Goal: Information Seeking & Learning: Learn about a topic

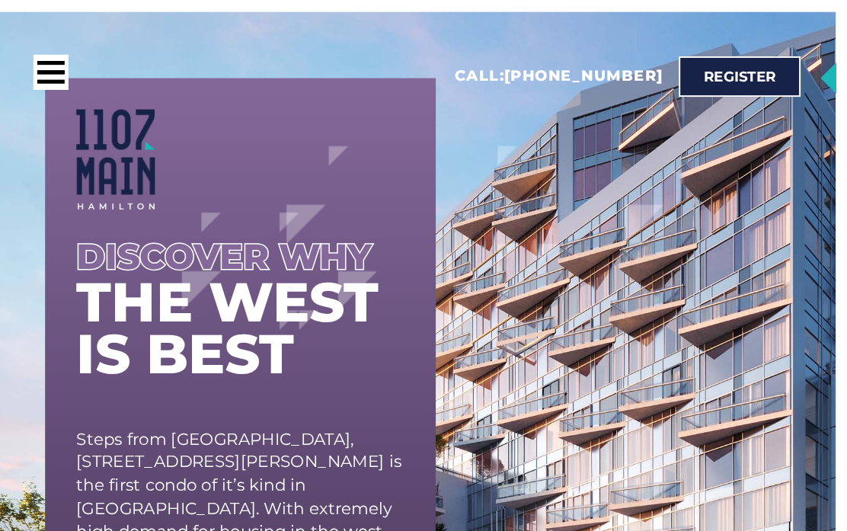
click at [57, 72] on div at bounding box center [70, 71] width 27 height 4
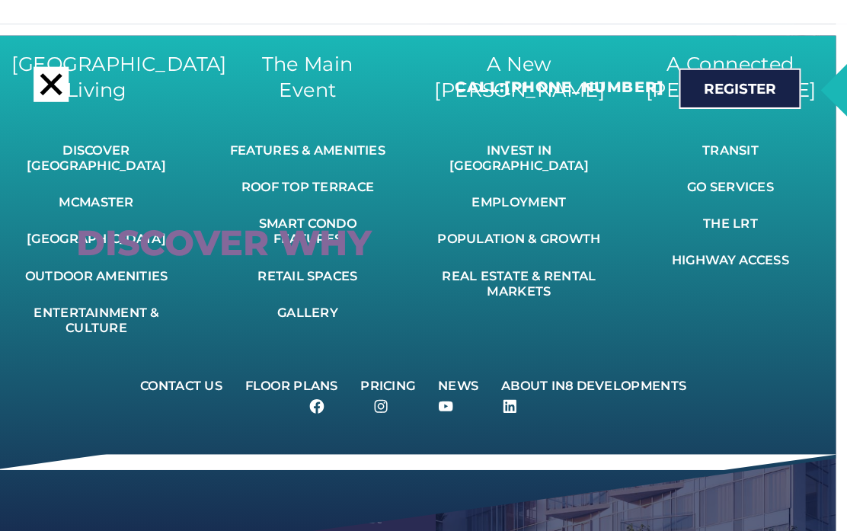
scroll to position [13, 0]
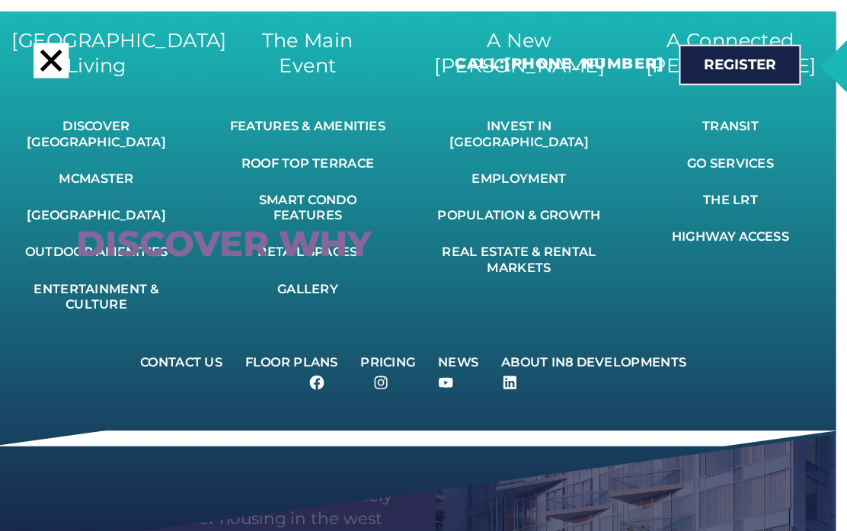
click at [374, 337] on link "Pricing" at bounding box center [398, 354] width 73 height 34
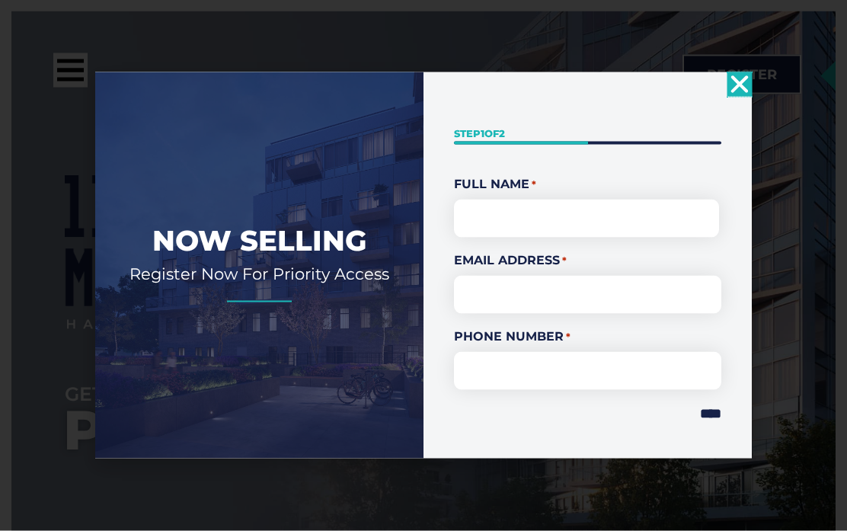
scroll to position [70, 0]
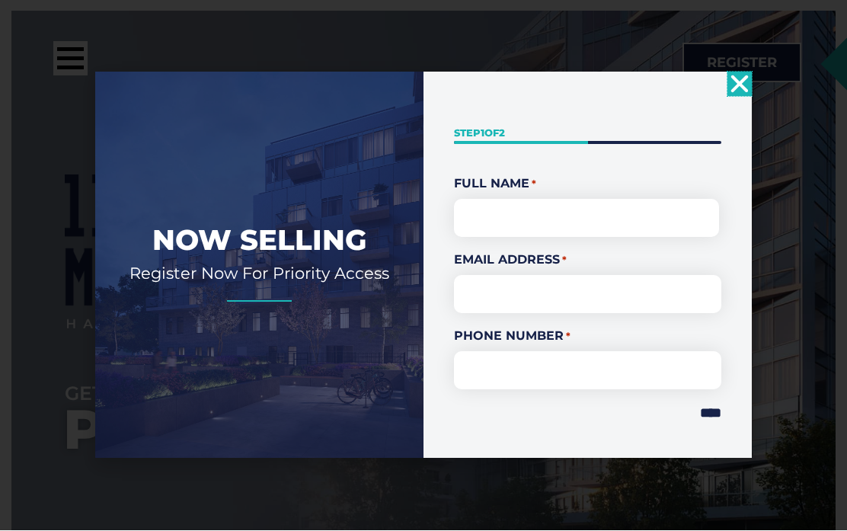
click at [739, 74] on icon "Close" at bounding box center [739, 84] width 24 height 24
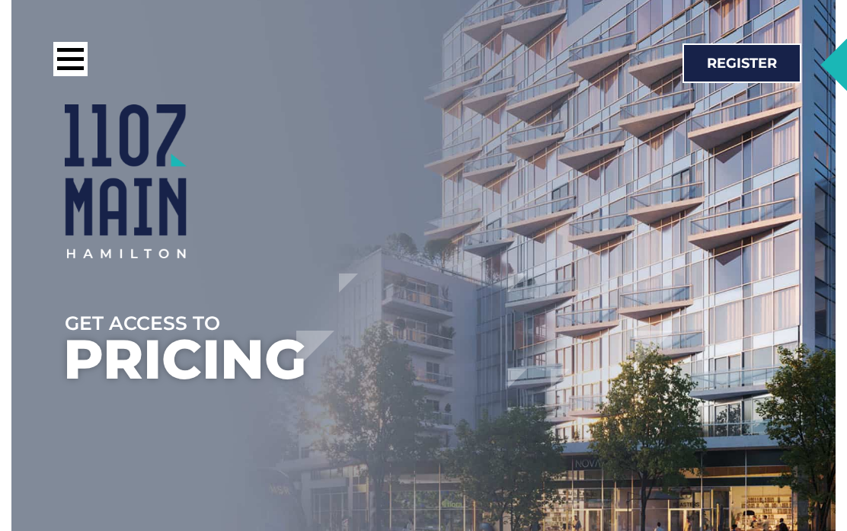
click at [69, 56] on div at bounding box center [70, 59] width 34 height 34
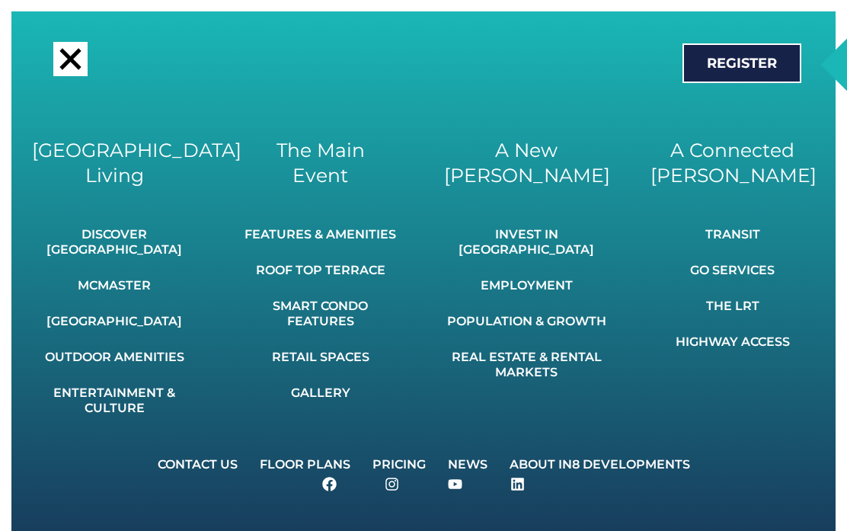
click at [287, 450] on link "Floor Plans" at bounding box center [305, 465] width 110 height 34
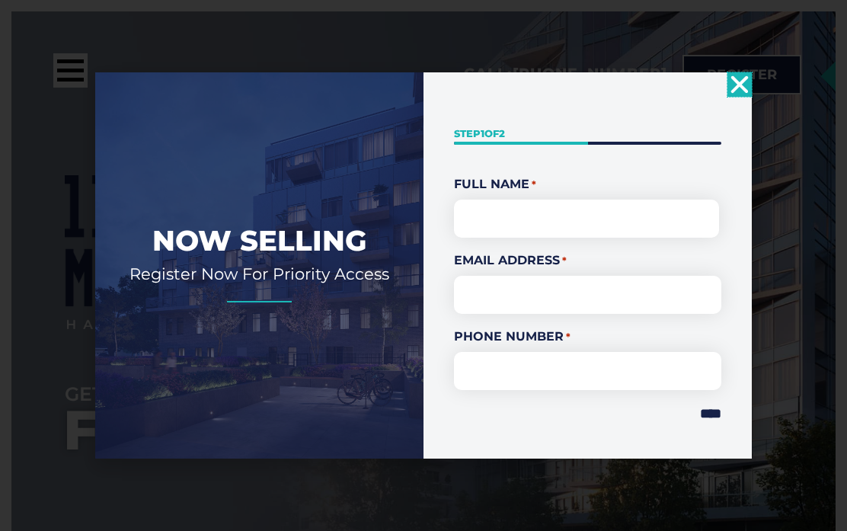
click at [740, 93] on use "Close" at bounding box center [740, 84] width 18 height 18
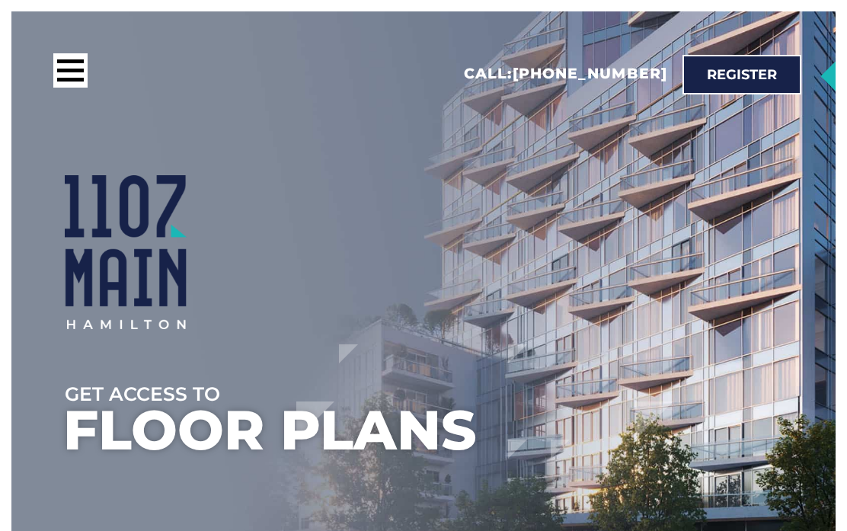
click at [68, 72] on div at bounding box center [70, 71] width 27 height 4
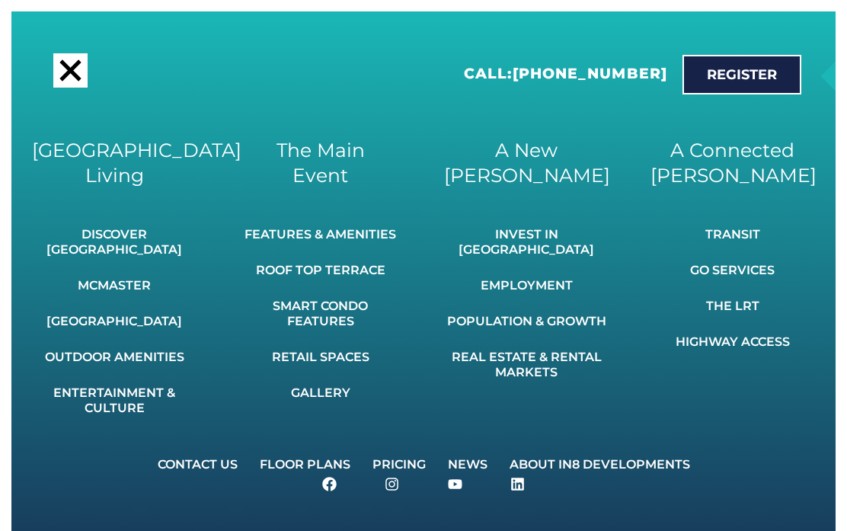
click at [334, 320] on link "Smart Condo Features" at bounding box center [320, 313] width 164 height 49
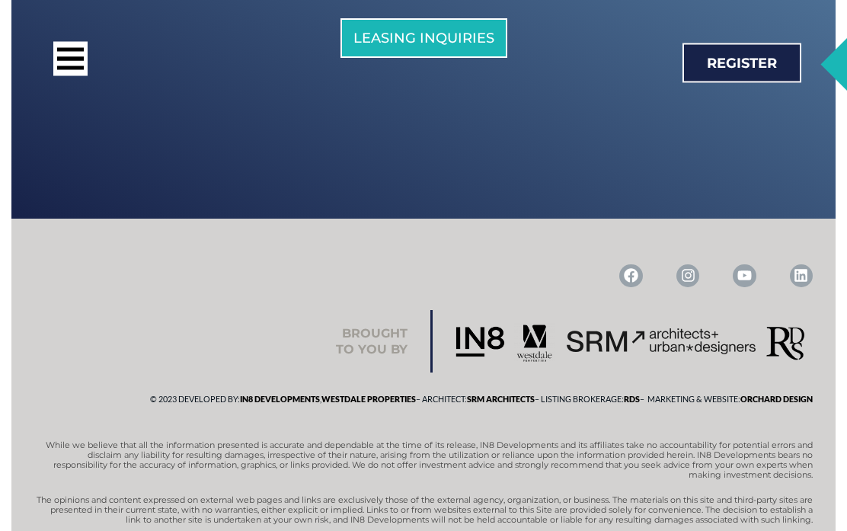
scroll to position [8096, 0]
click at [63, 64] on div at bounding box center [70, 59] width 34 height 34
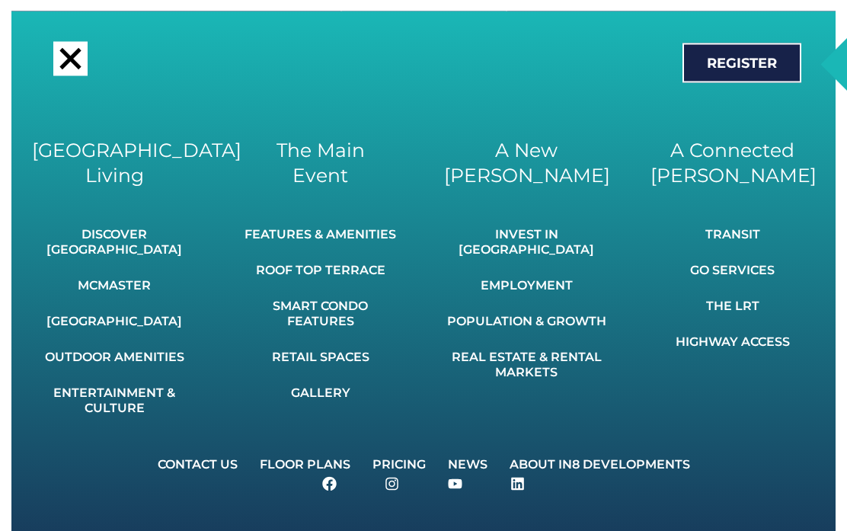
scroll to position [8123, 0]
click at [742, 312] on link "The LRT" at bounding box center [732, 306] width 114 height 34
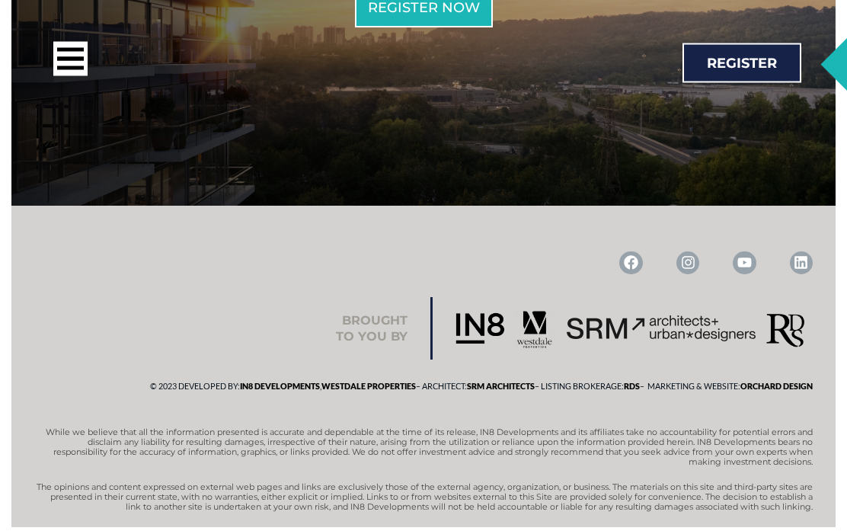
scroll to position [8275, 0]
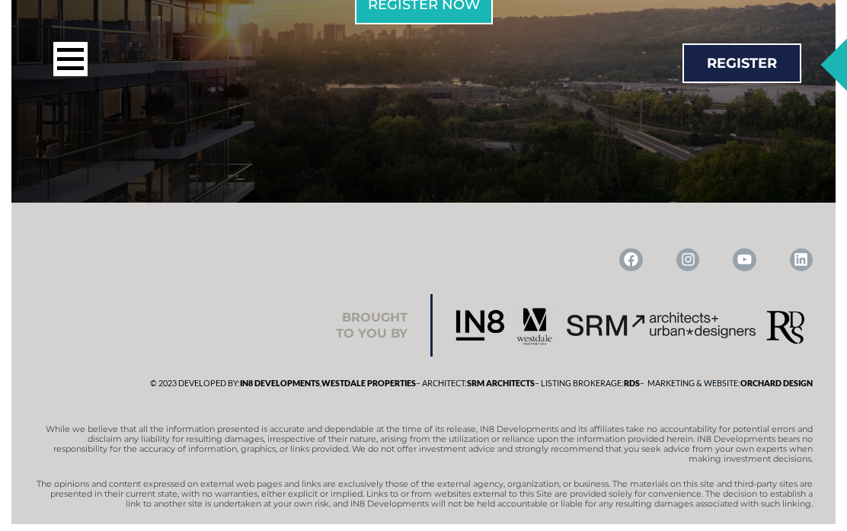
click at [484, 340] on img at bounding box center [479, 324] width 49 height 31
